Goal: Navigation & Orientation: Find specific page/section

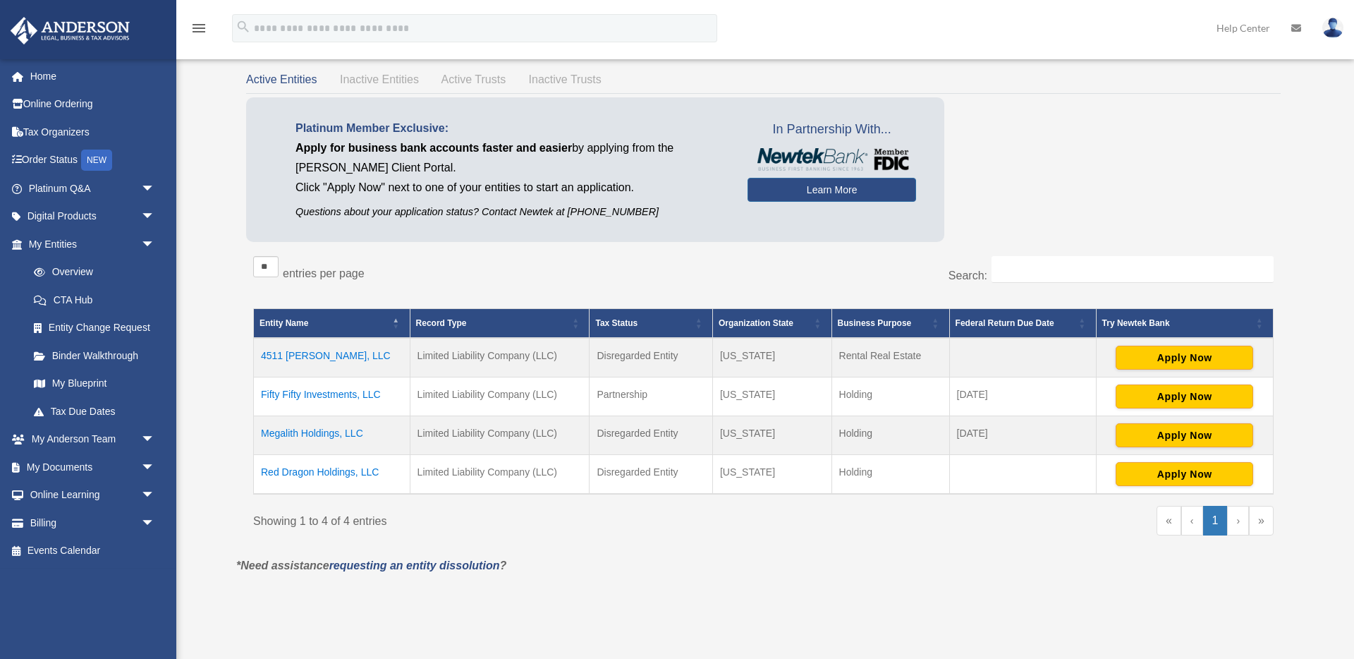
scroll to position [62, 0]
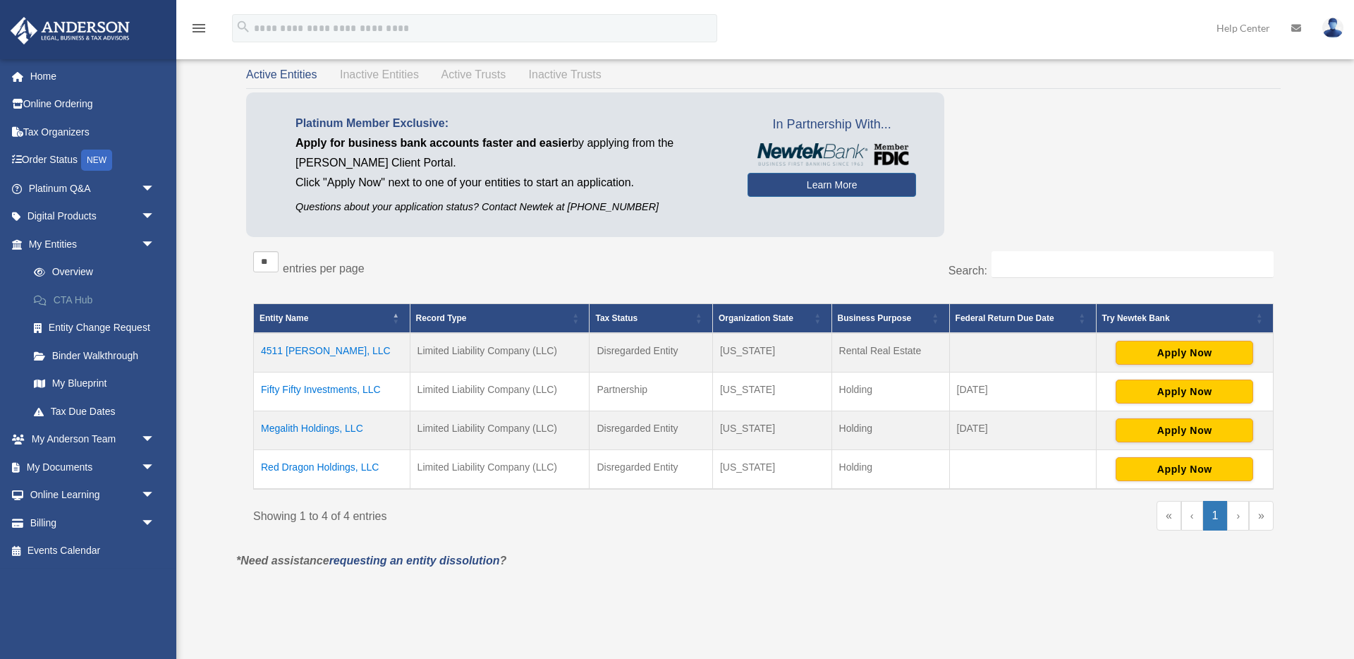
click at [76, 304] on link "CTA Hub" at bounding box center [98, 300] width 157 height 28
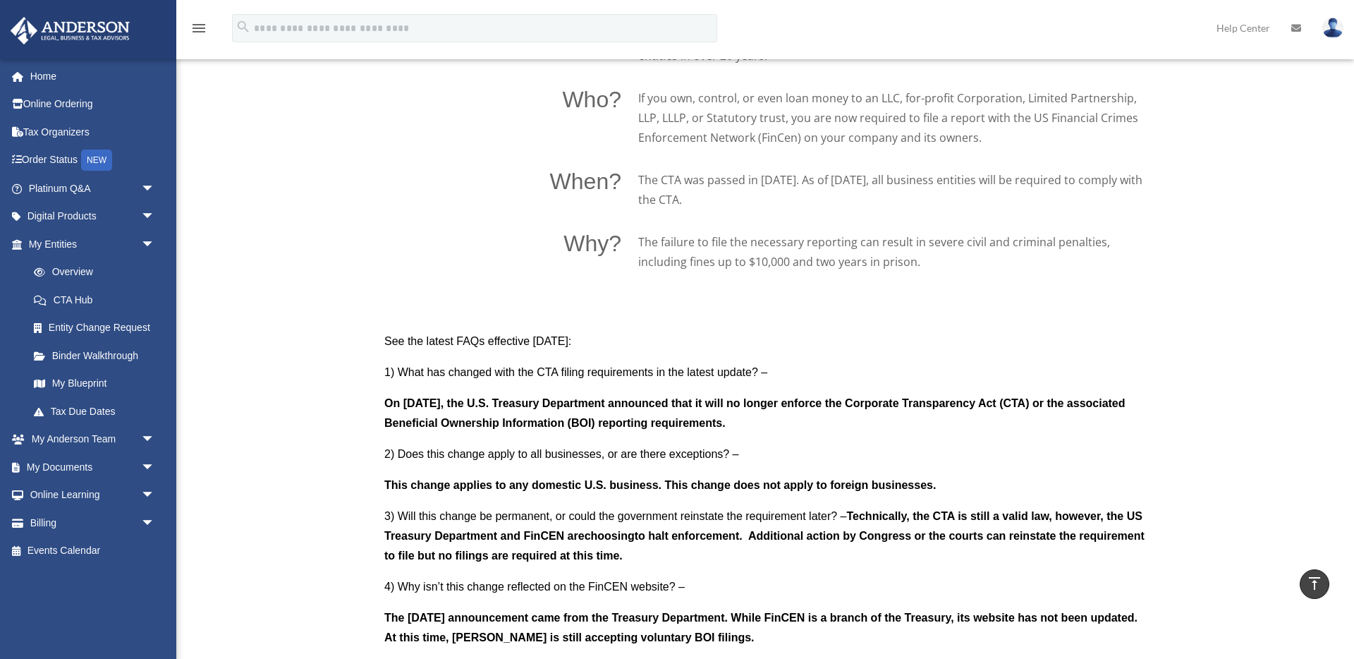
scroll to position [1035, 0]
click at [149, 187] on span "arrow_drop_down" at bounding box center [155, 188] width 28 height 29
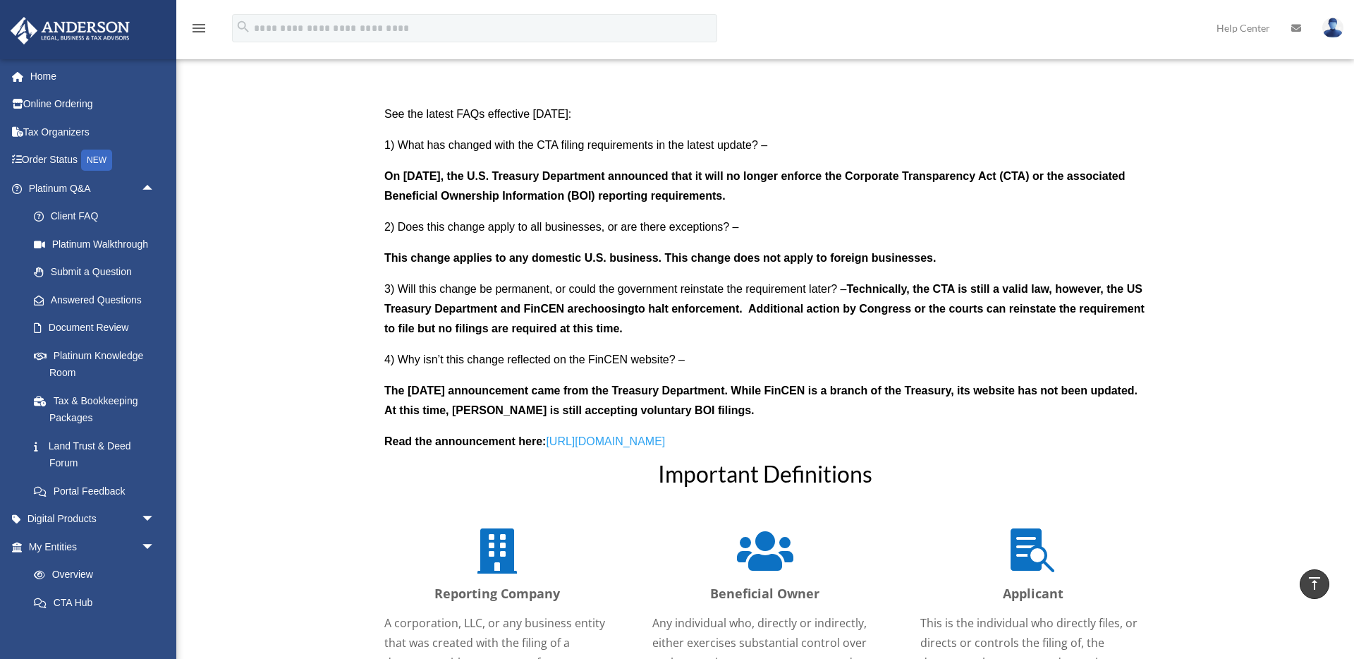
scroll to position [1260, 0]
click at [107, 329] on link "Document Review" at bounding box center [98, 328] width 157 height 28
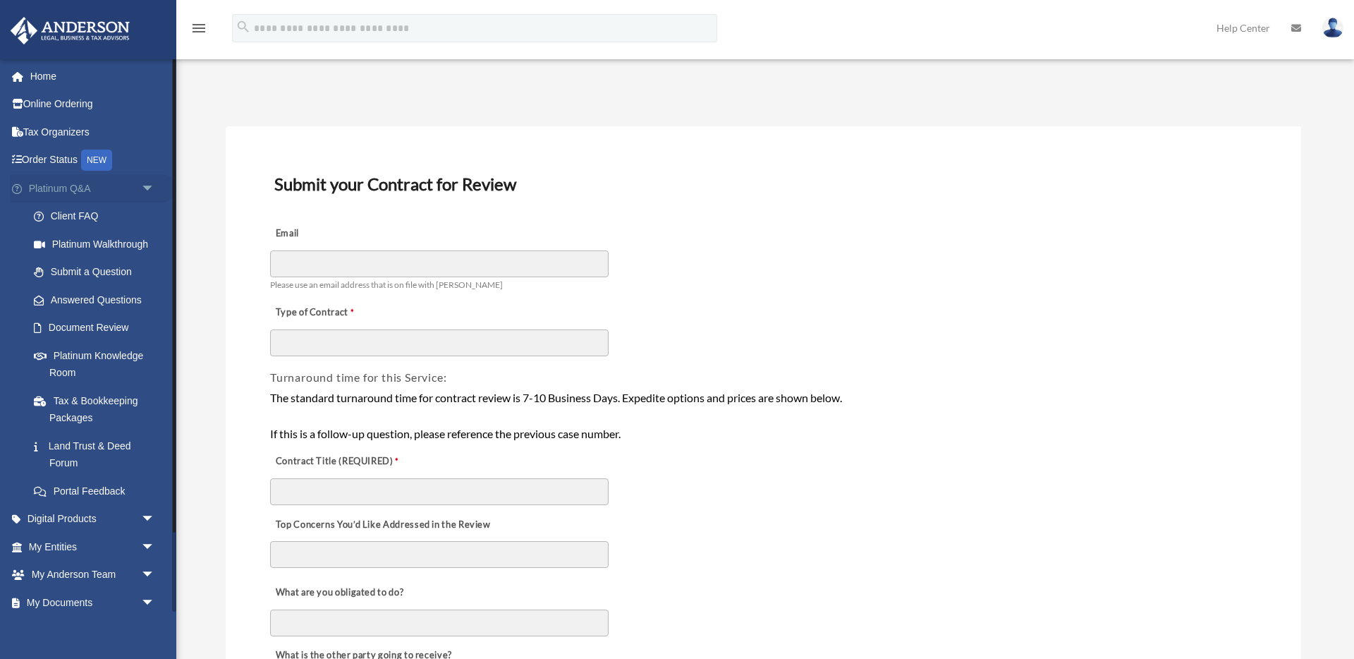
click at [150, 186] on span "arrow_drop_down" at bounding box center [155, 188] width 28 height 29
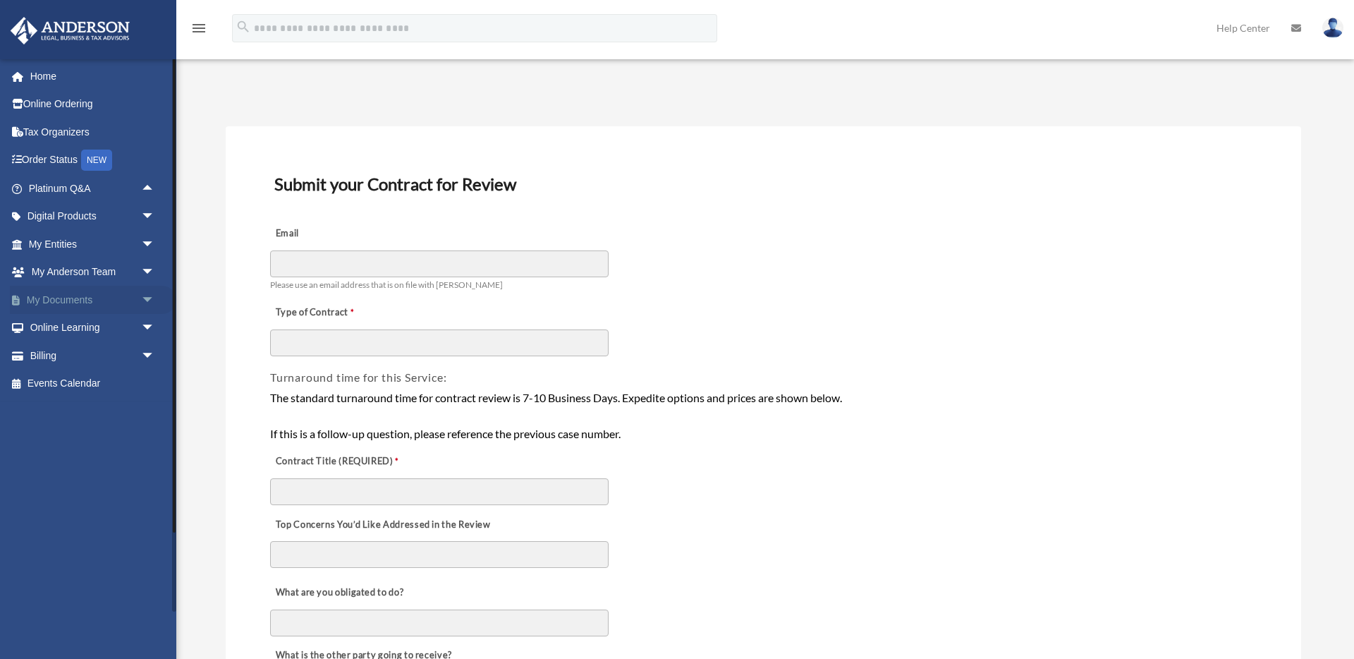
click at [150, 303] on span "arrow_drop_down" at bounding box center [155, 300] width 28 height 29
click at [75, 331] on link "Box" at bounding box center [98, 328] width 157 height 28
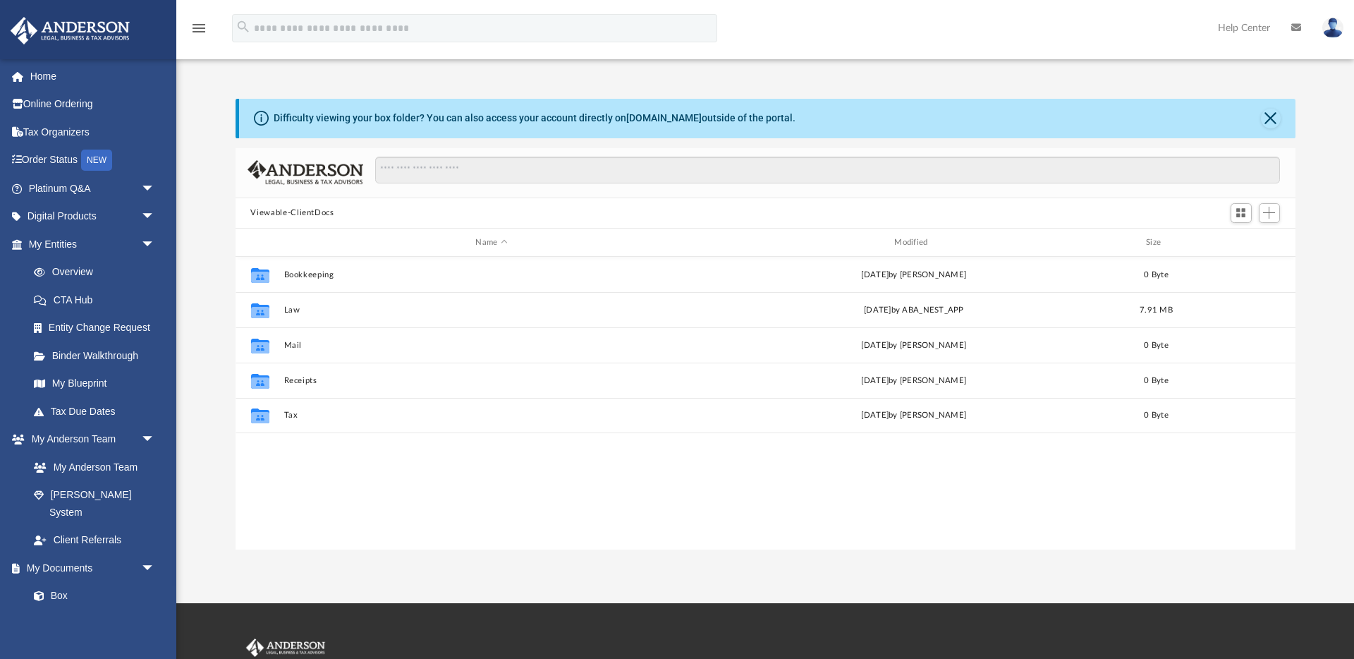
scroll to position [321, 1060]
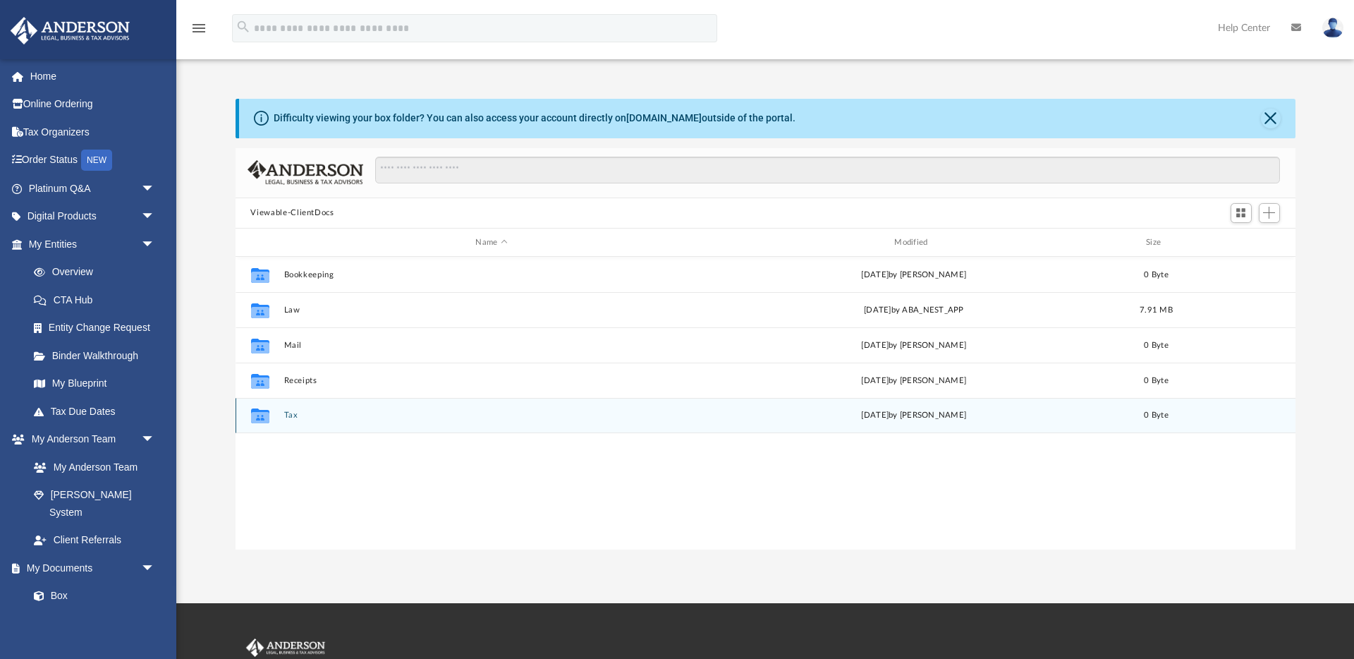
click at [289, 408] on div "Collaborated Folder Tax Thu Jul 17 2025 by Charles Rogler 0 Byte" at bounding box center [766, 415] width 1060 height 35
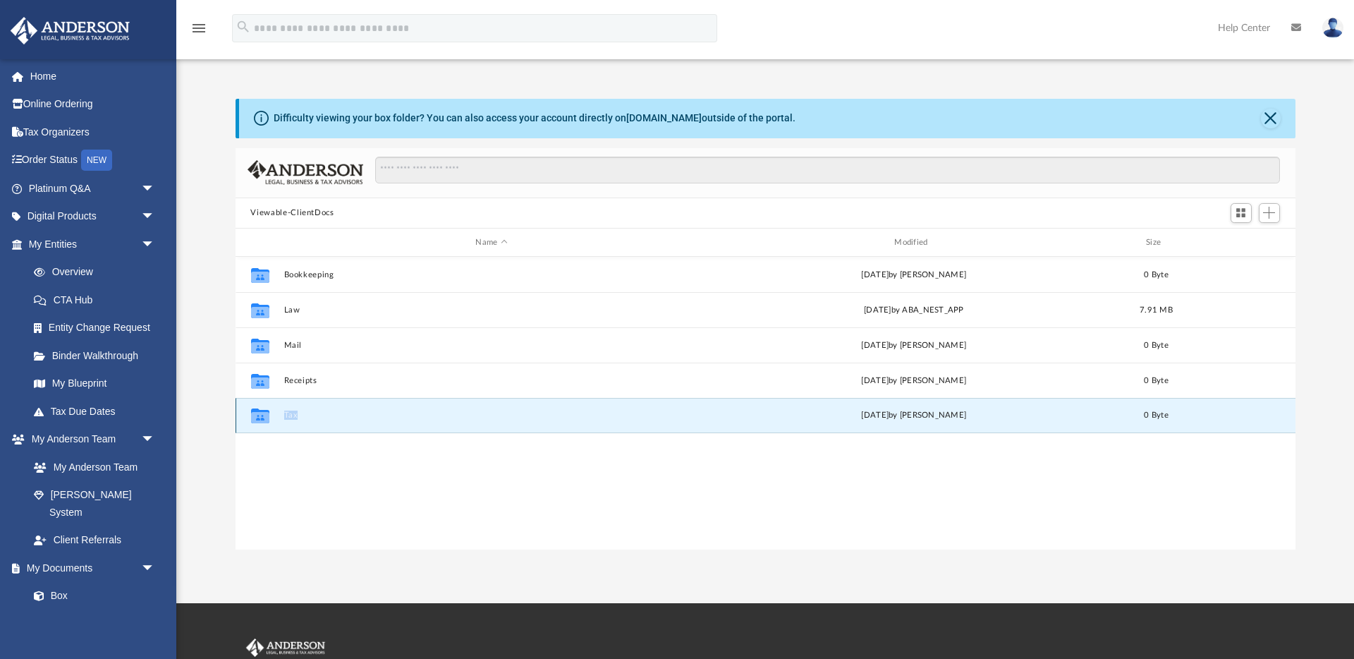
click at [289, 412] on button "Tax" at bounding box center [492, 415] width 416 height 9
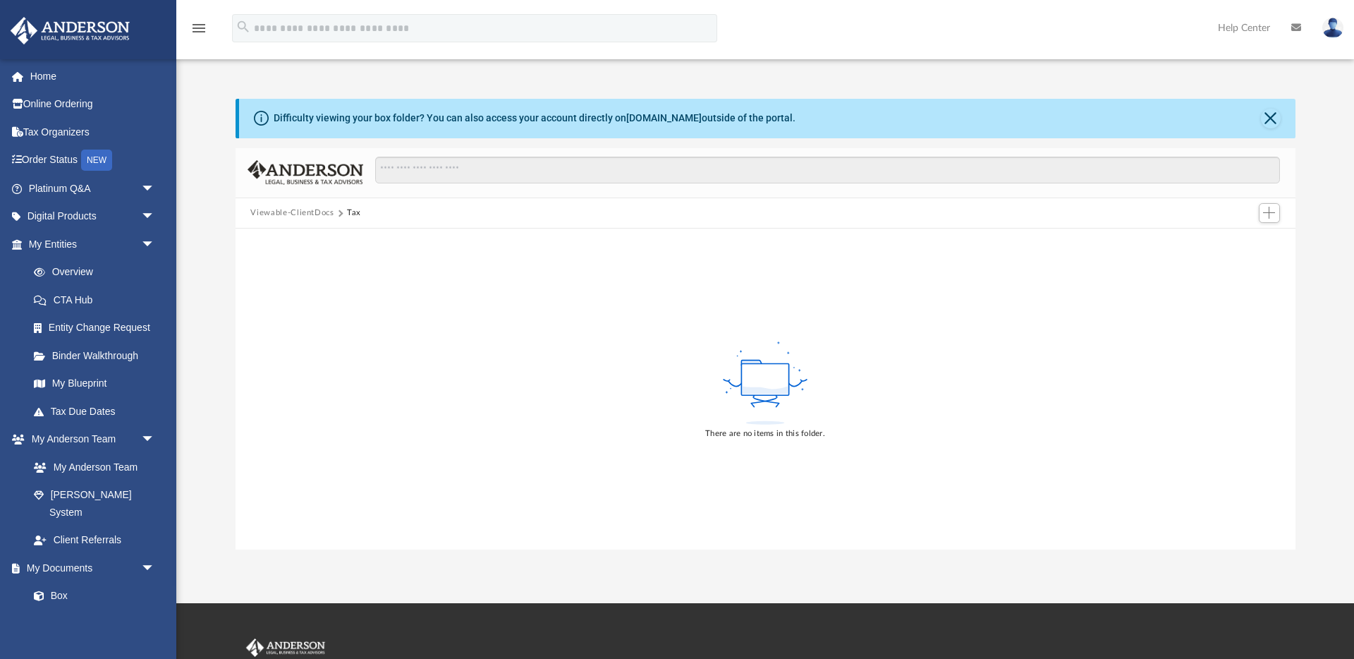
click at [315, 218] on button "Viewable-ClientDocs" at bounding box center [291, 213] width 83 height 13
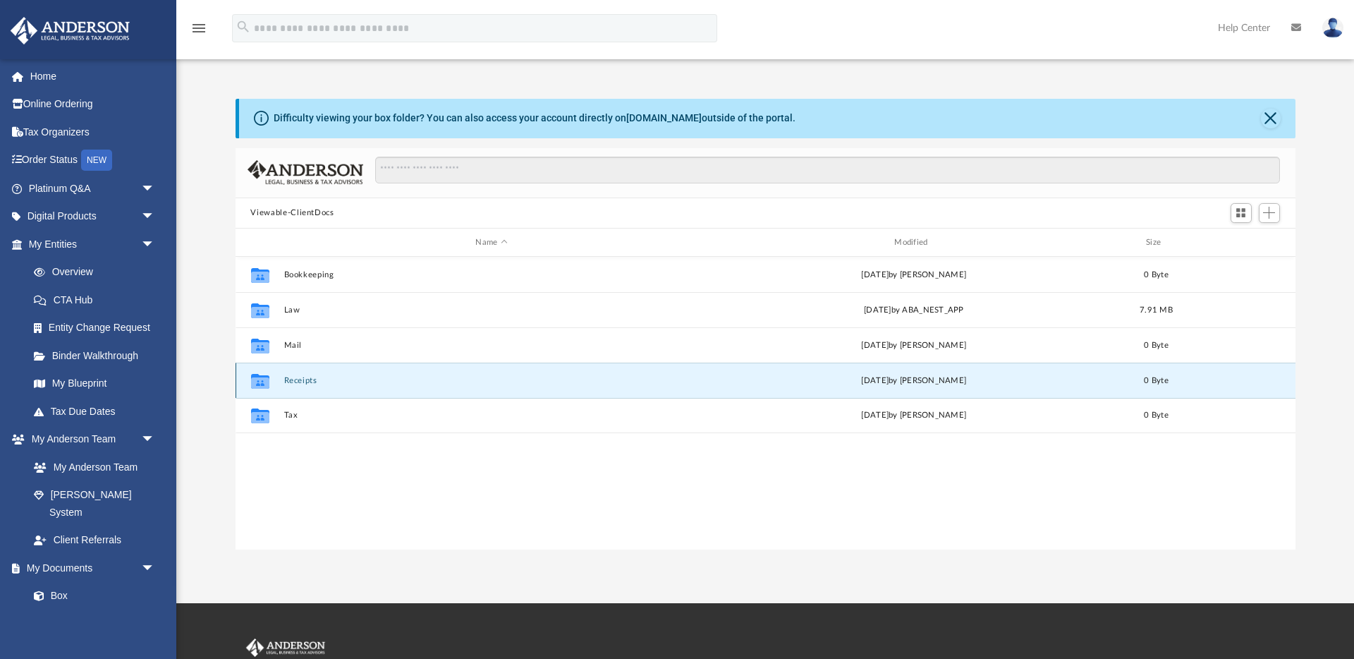
click at [306, 378] on button "Receipts" at bounding box center [492, 380] width 416 height 9
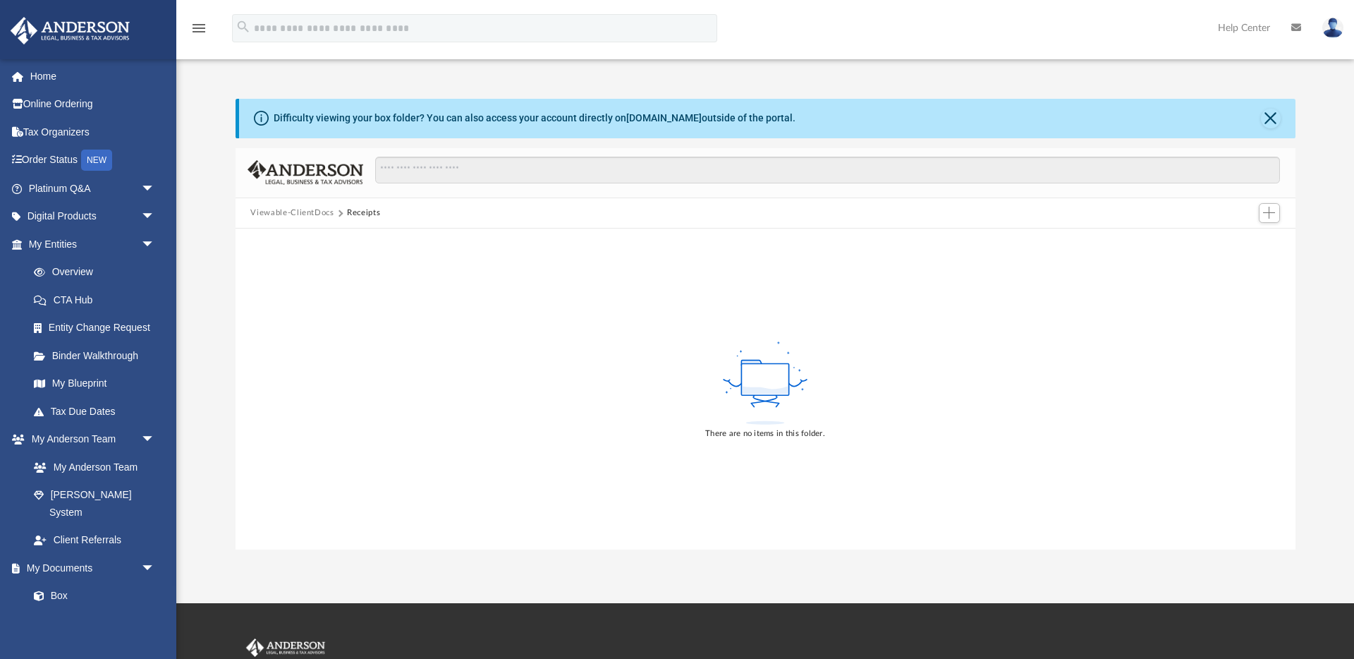
click at [293, 213] on button "Viewable-ClientDocs" at bounding box center [291, 213] width 83 height 13
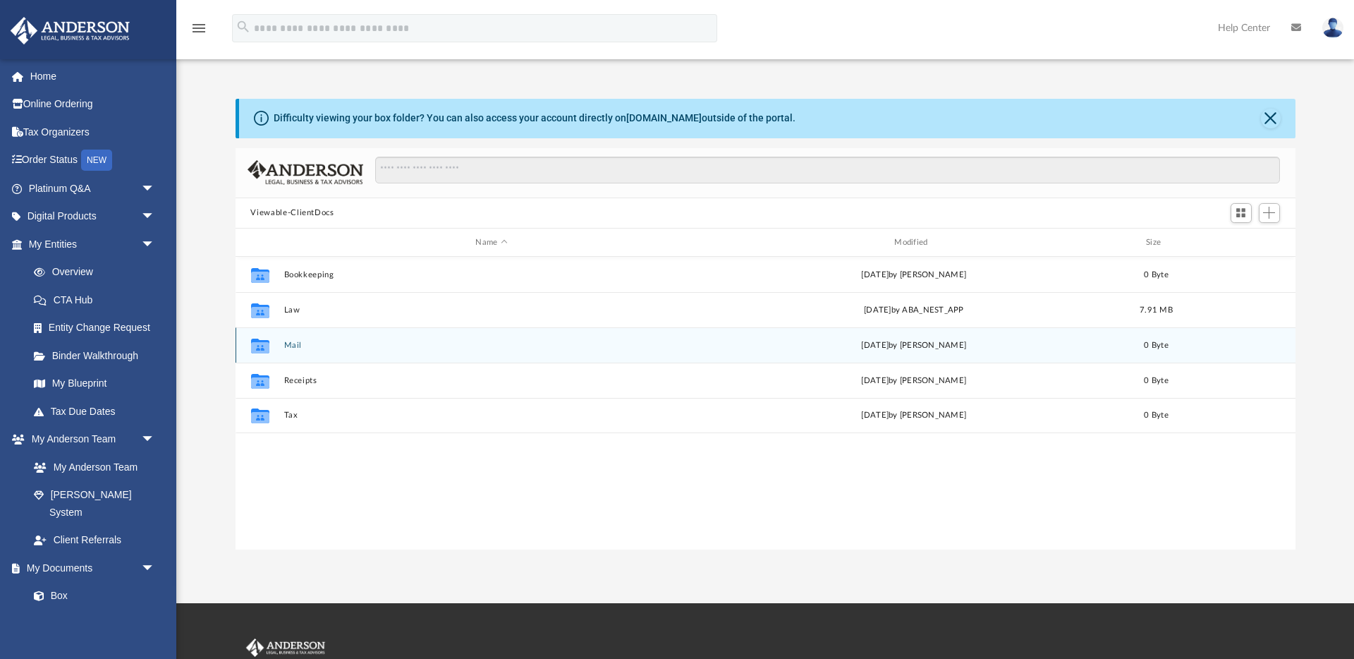
click at [291, 343] on button "Mail" at bounding box center [492, 345] width 416 height 9
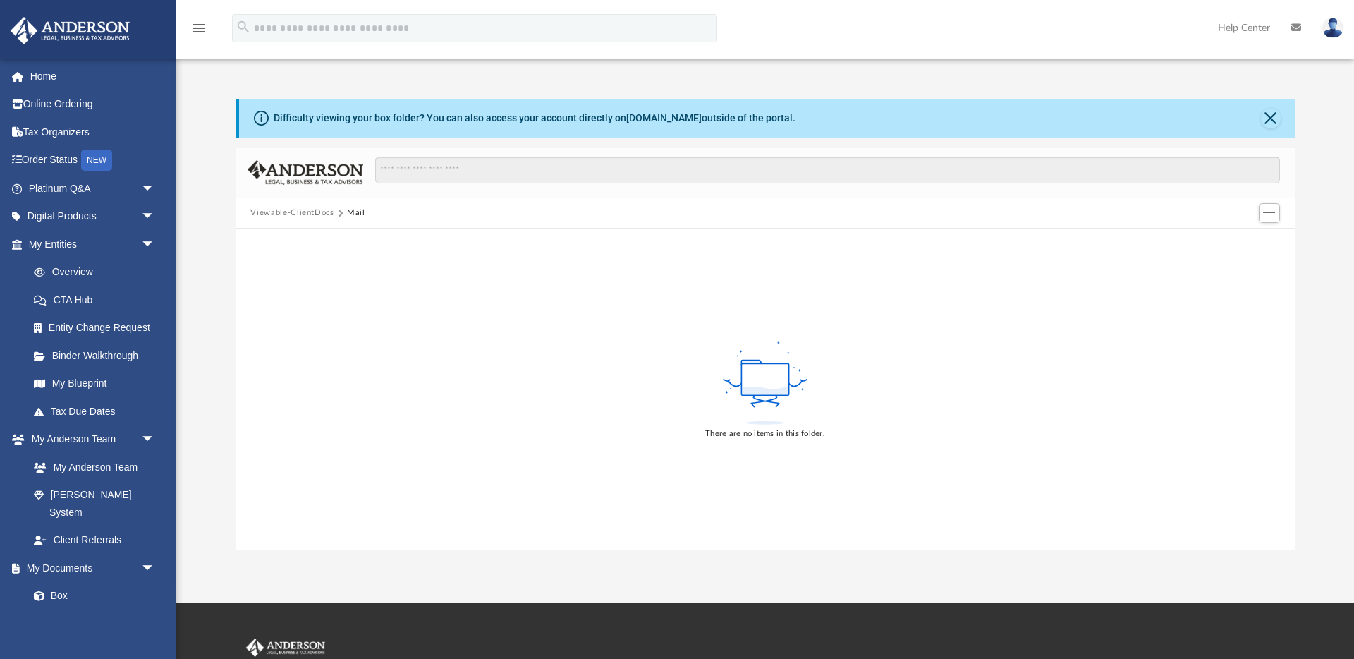
click at [288, 211] on button "Viewable-ClientDocs" at bounding box center [291, 213] width 83 height 13
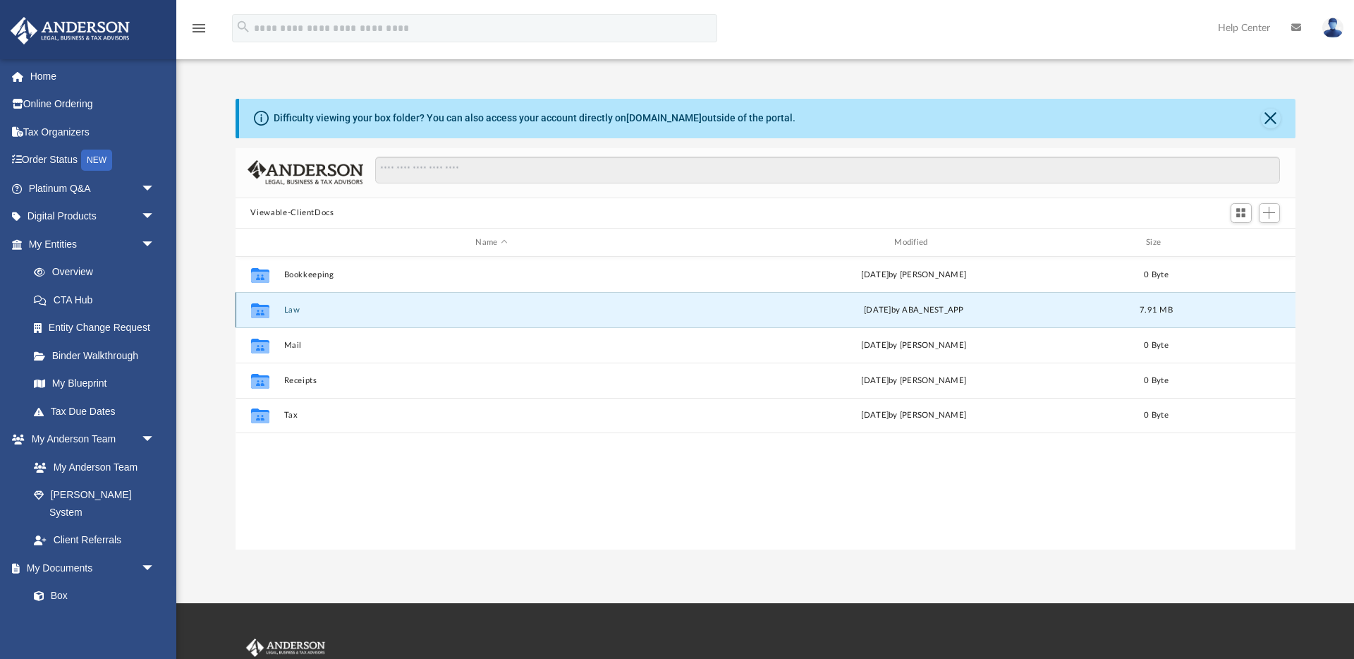
click at [293, 310] on button "Law" at bounding box center [492, 309] width 416 height 9
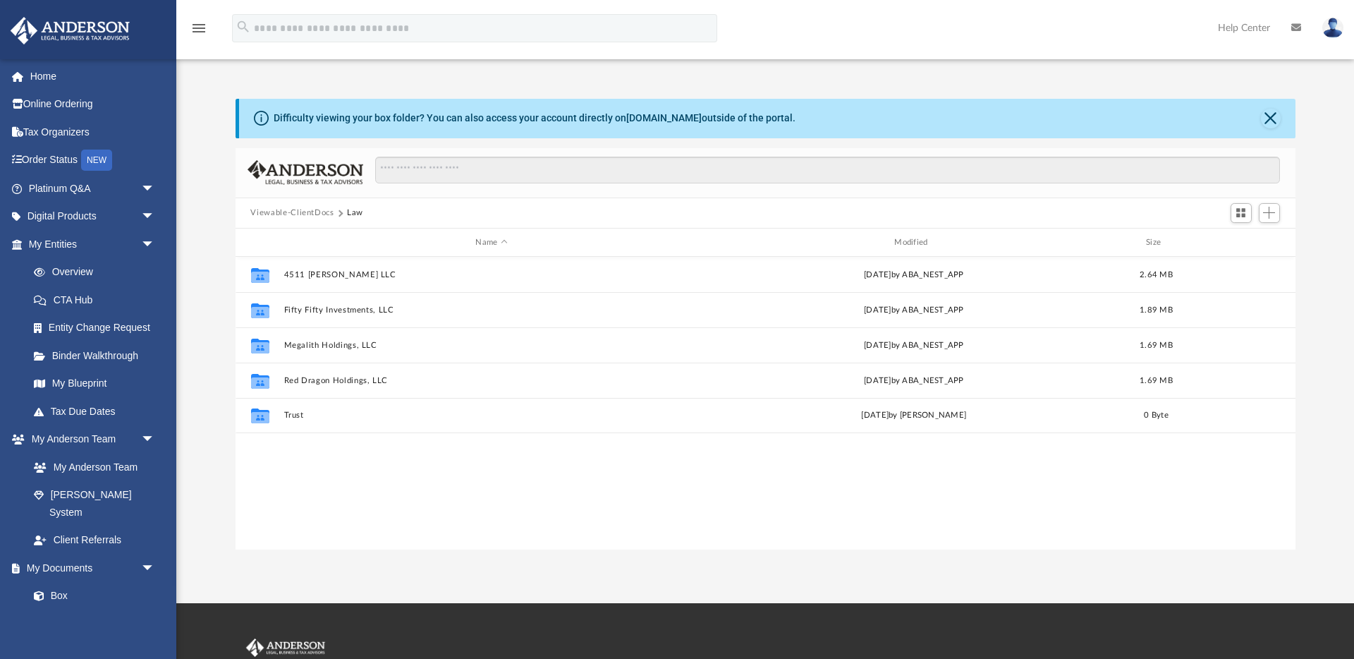
click at [300, 215] on button "Viewable-ClientDocs" at bounding box center [291, 213] width 83 height 13
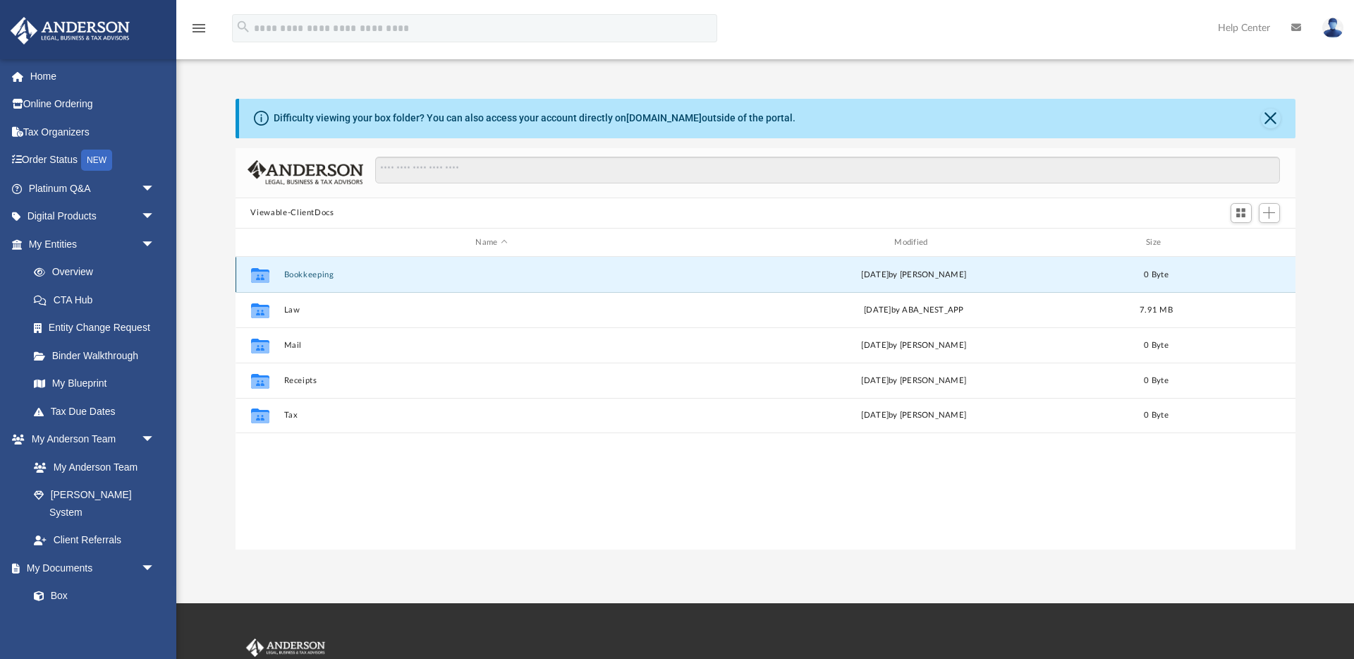
click at [302, 275] on button "Bookkeeping" at bounding box center [492, 274] width 416 height 9
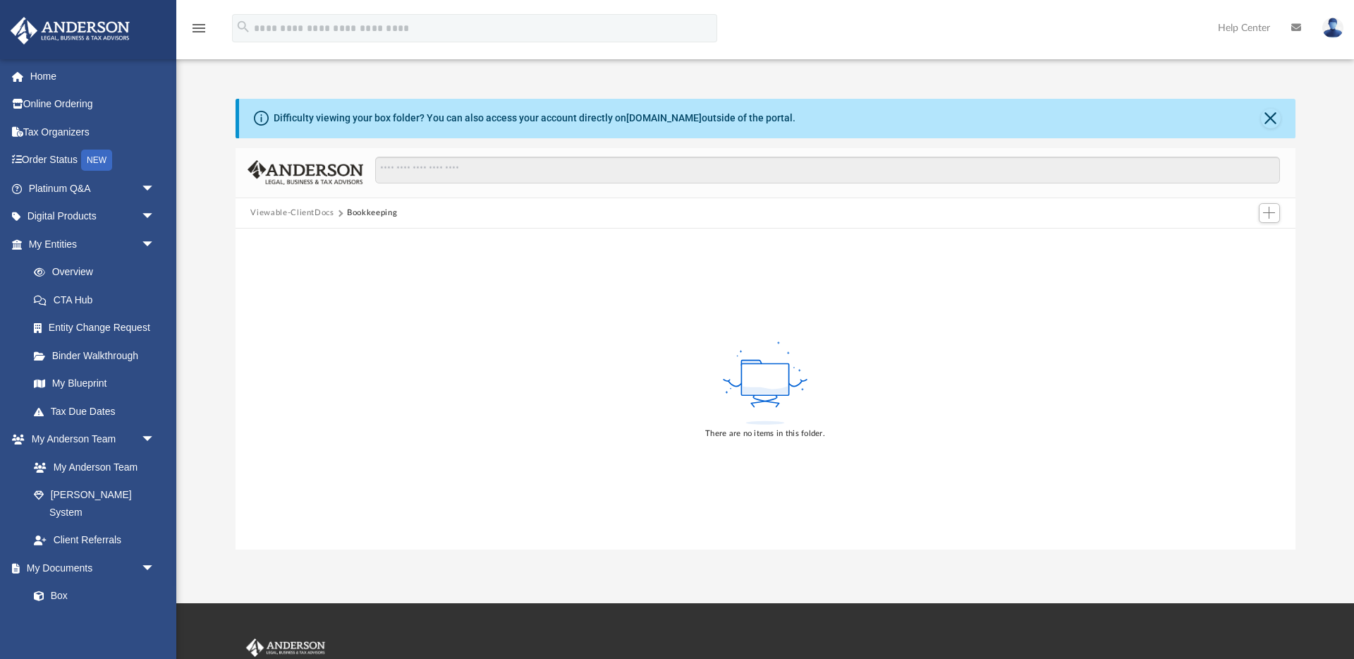
click at [296, 208] on button "Viewable-ClientDocs" at bounding box center [291, 213] width 83 height 13
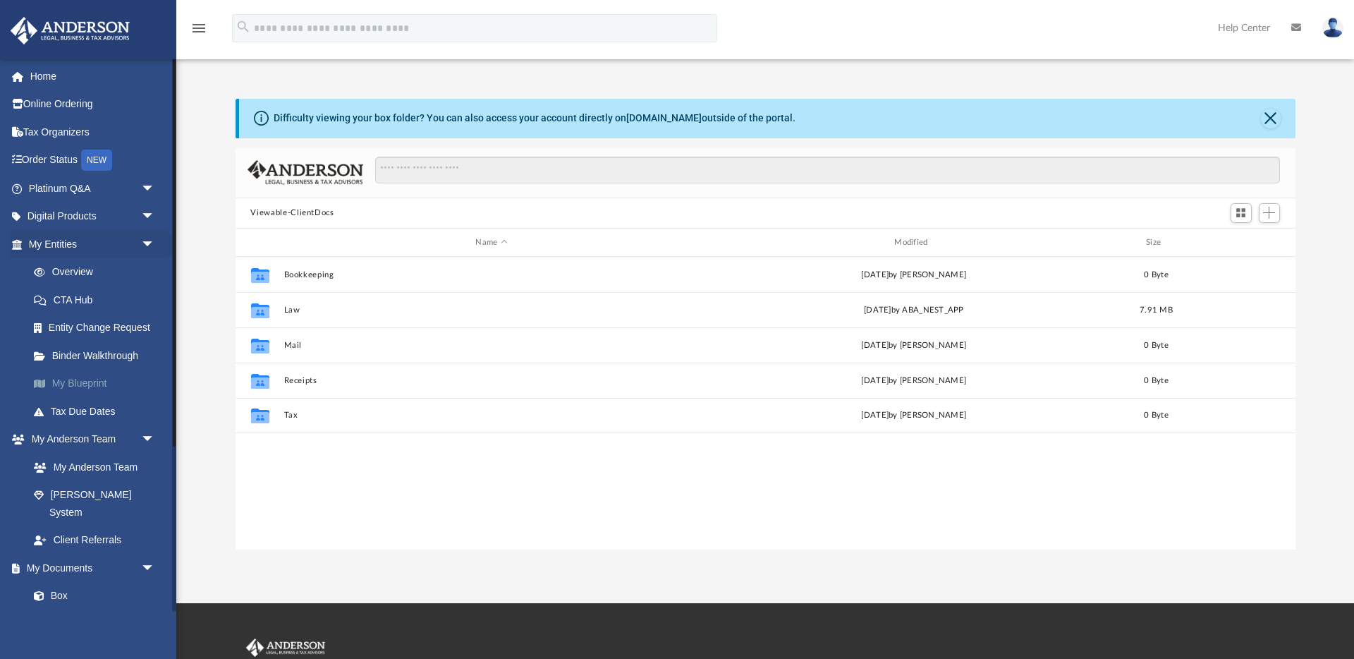
click at [89, 387] on link "My Blueprint" at bounding box center [98, 384] width 157 height 28
